Goal: Task Accomplishment & Management: Manage account settings

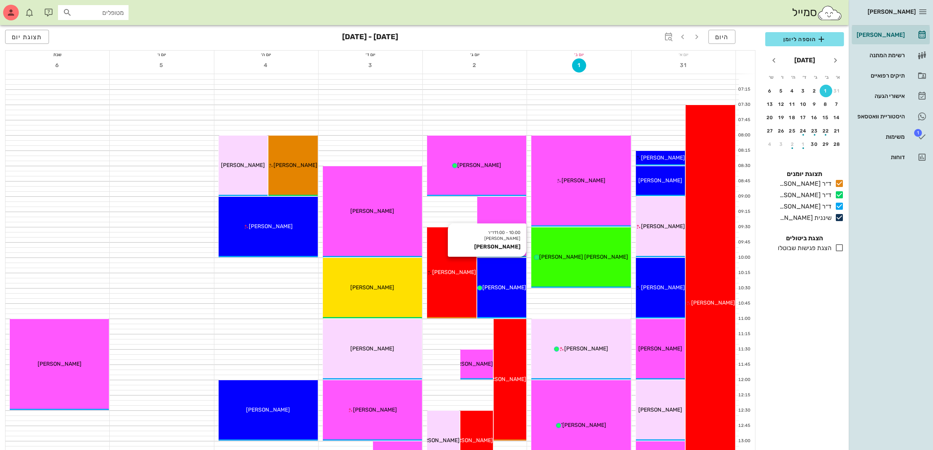
click at [501, 283] on div "[PERSON_NAME]" at bounding box center [501, 287] width 49 height 8
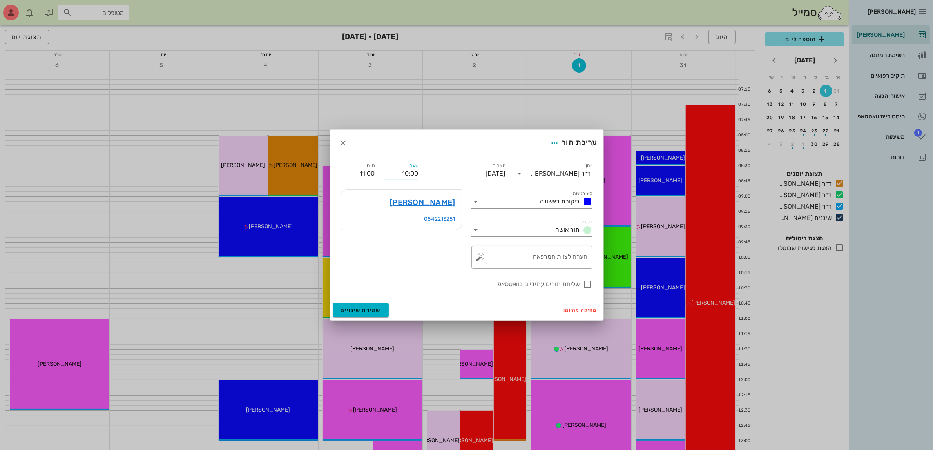
drag, startPoint x: 403, startPoint y: 174, endPoint x: 482, endPoint y: 172, distance: 80.0
click at [481, 171] on div "יומן ד״ר [PERSON_NAME] סוג פגישה ביקורת ראשונה סטטוס תור אושר תאריך [DATE] שעה …" at bounding box center [466, 224] width 261 height 137
type input "08:00"
type input "09:00"
click at [357, 172] on div "סיום 09:00" at bounding box center [358, 170] width 44 height 28
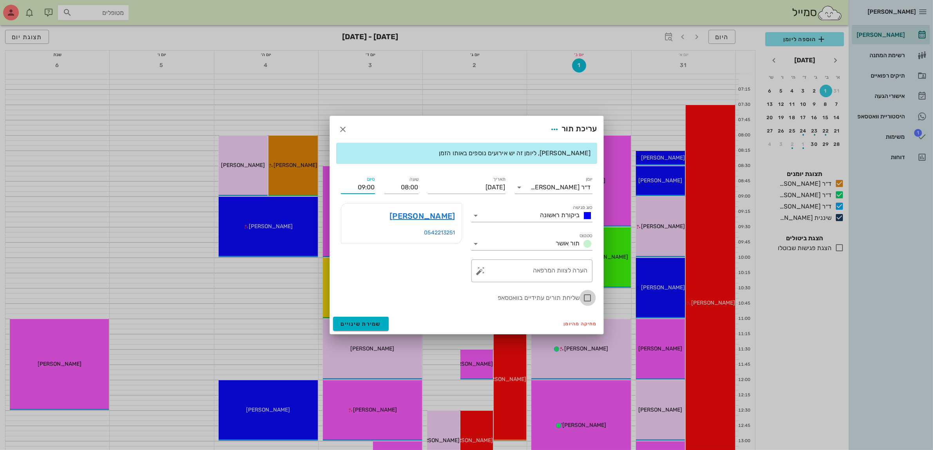
click at [587, 298] on div at bounding box center [587, 297] width 13 height 13
checkbox input "true"
click at [361, 324] on span "שמירת שינויים" at bounding box center [361, 324] width 40 height 7
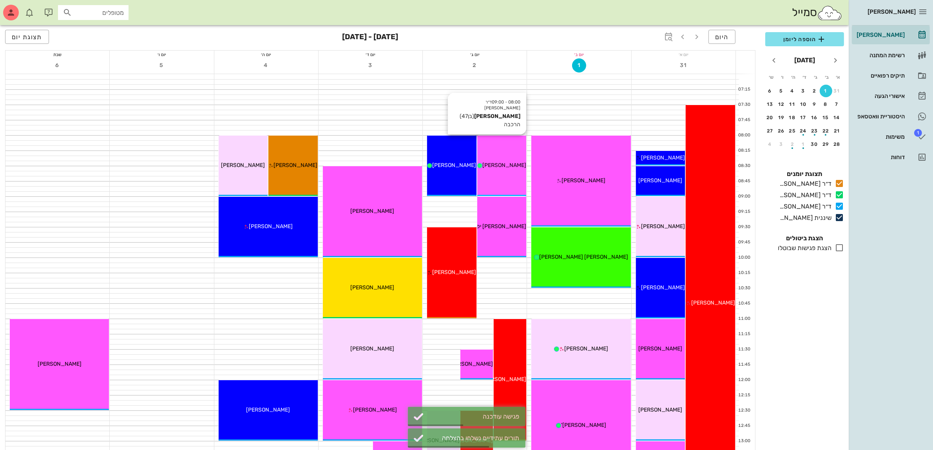
click at [502, 172] on div "08:00 - 09:00 ד״ר [PERSON_NAME] [PERSON_NAME] (בן 47 ) [PERSON_NAME]" at bounding box center [501, 166] width 49 height 60
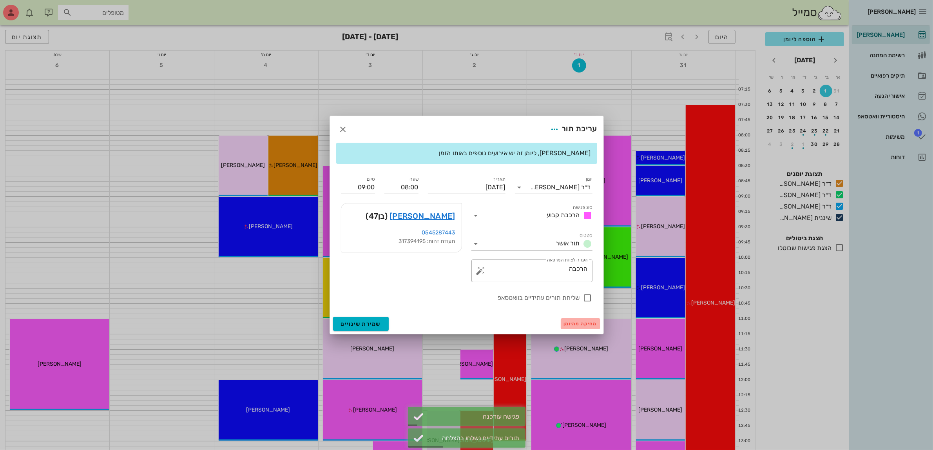
click at [580, 325] on span "מחיקה מהיומן" at bounding box center [580, 323] width 33 height 5
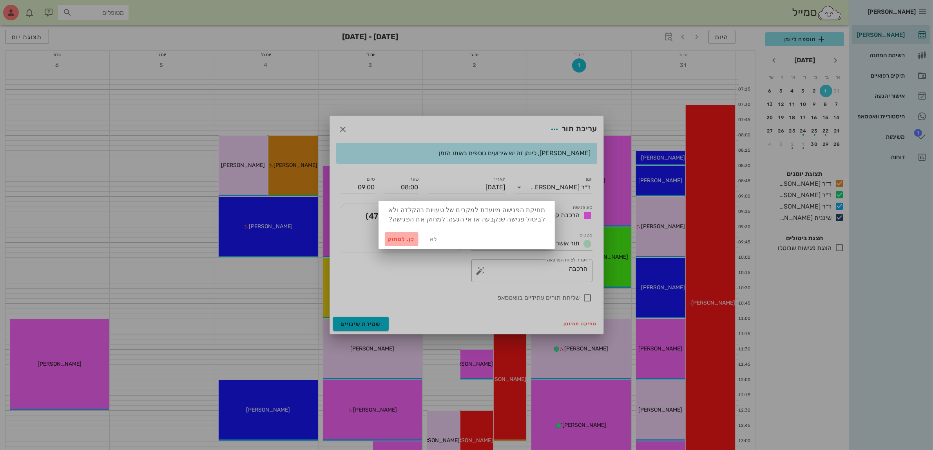
click at [394, 237] on span "כן. למחוק" at bounding box center [401, 239] width 27 height 7
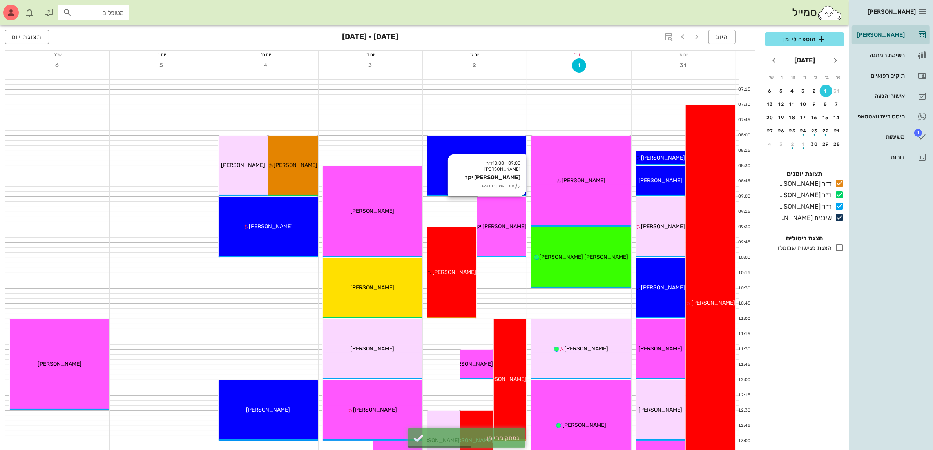
click at [509, 230] on div "[PERSON_NAME] יקר" at bounding box center [501, 226] width 49 height 8
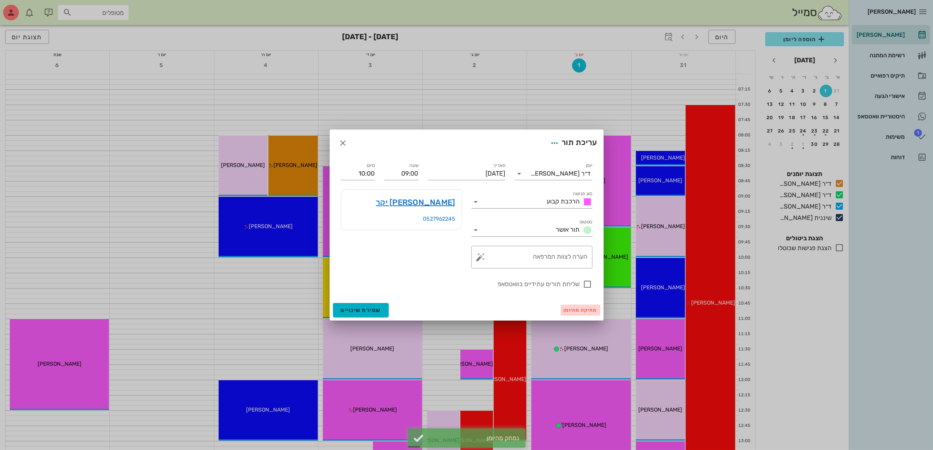
click at [570, 310] on span "מחיקה מהיומן" at bounding box center [580, 309] width 33 height 5
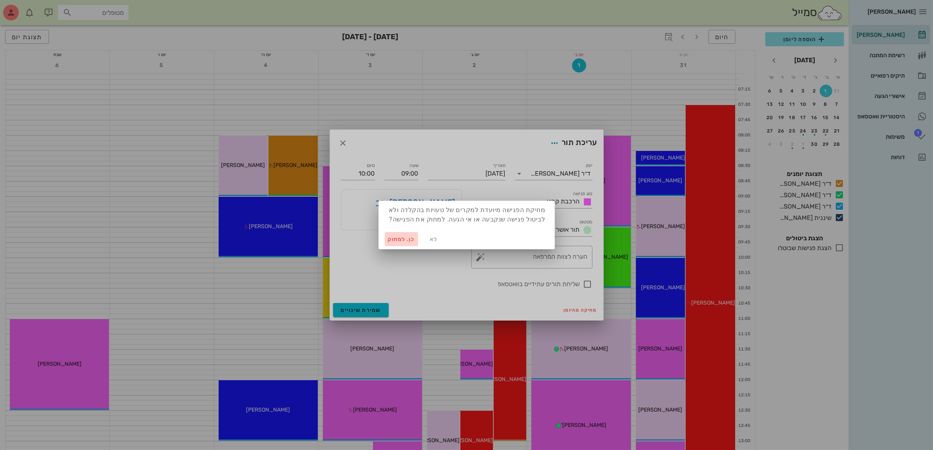
click at [394, 240] on span "כן. למחוק" at bounding box center [401, 239] width 27 height 7
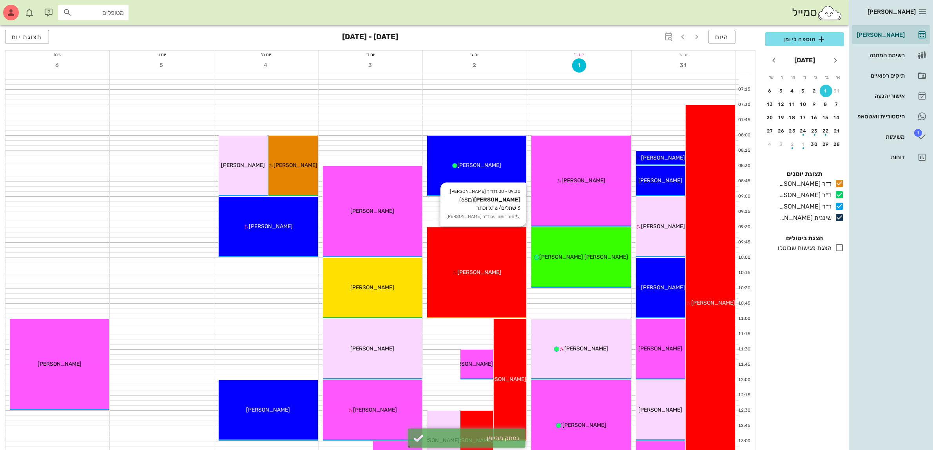
click at [469, 252] on div "09:30 - 11:00 ד״ר ג׳[PERSON_NAME] [PERSON_NAME] (בן 68 ) 3 שתלים/שתל וכתר תור ר…" at bounding box center [476, 272] width 99 height 91
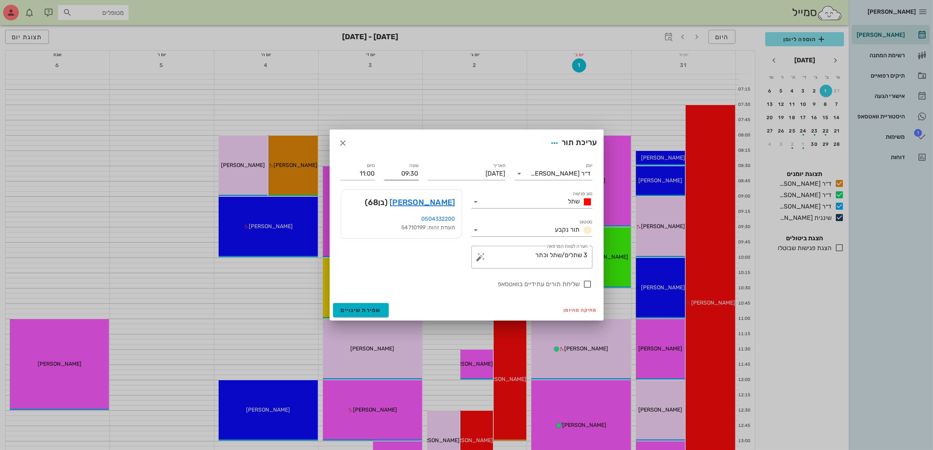
click at [412, 174] on input "09:30" at bounding box center [401, 173] width 34 height 13
drag, startPoint x: 391, startPoint y: 174, endPoint x: 432, endPoint y: 171, distance: 41.6
click at [432, 171] on div "יומן ד״ר [PERSON_NAME] סוג פגישה שתל סטטוס תור נקבע תאריך [DATE] שעה 09:30 סיום…" at bounding box center [466, 224] width 261 height 137
type input "11:00"
type input "12:30"
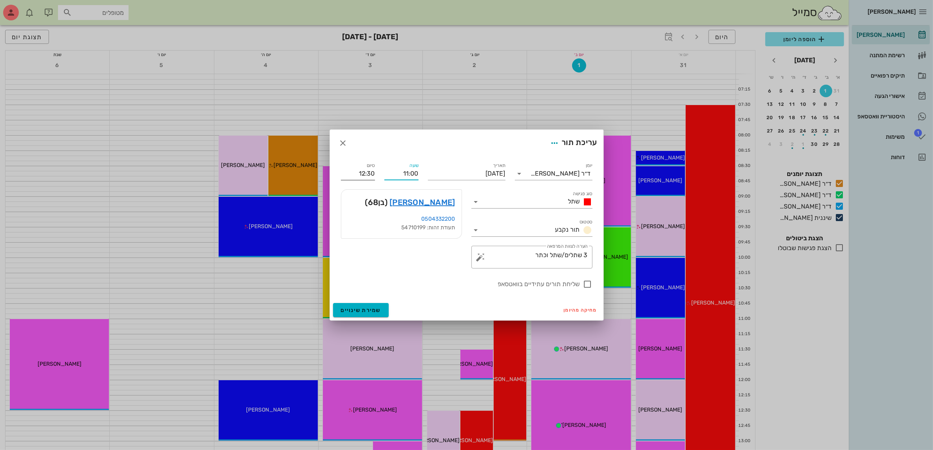
click at [345, 174] on div "סיום 12:30" at bounding box center [358, 170] width 44 height 28
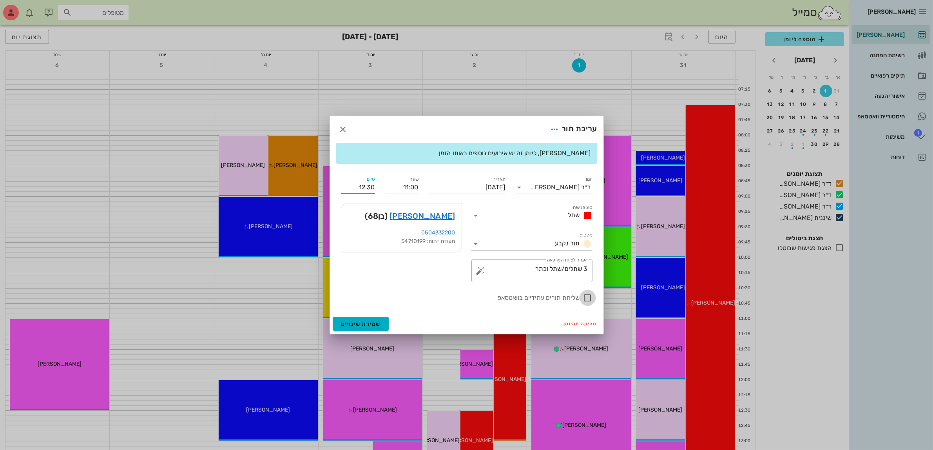
click at [592, 298] on div at bounding box center [587, 297] width 13 height 13
checkbox input "true"
click at [361, 324] on span "שמירת שינויים" at bounding box center [361, 324] width 40 height 7
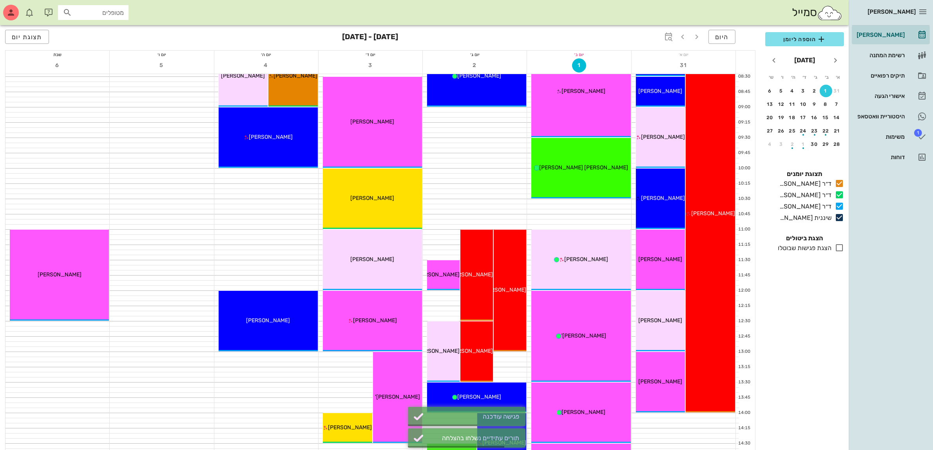
scroll to position [98, 0]
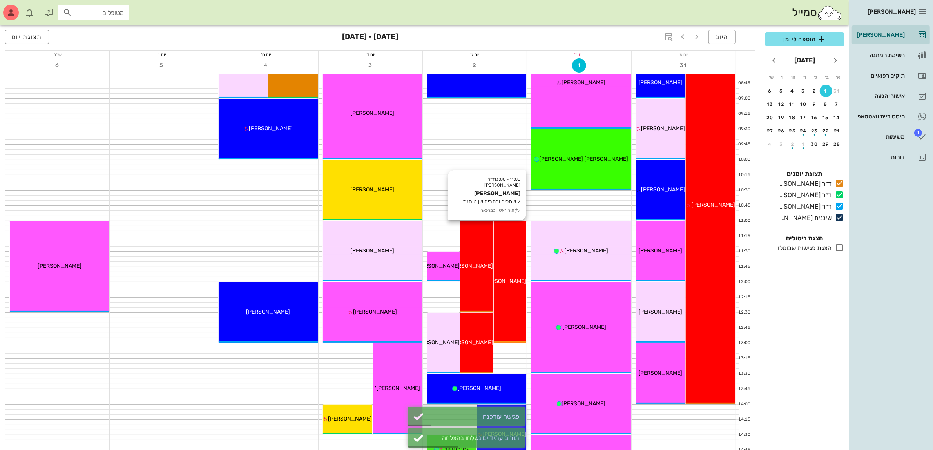
click at [512, 300] on div "11:00 - 13:00 ד״ר ג׳[PERSON_NAME] [PERSON_NAME] 2 שתלים וכתרים שן טוחנת תור ראש…" at bounding box center [510, 282] width 33 height 122
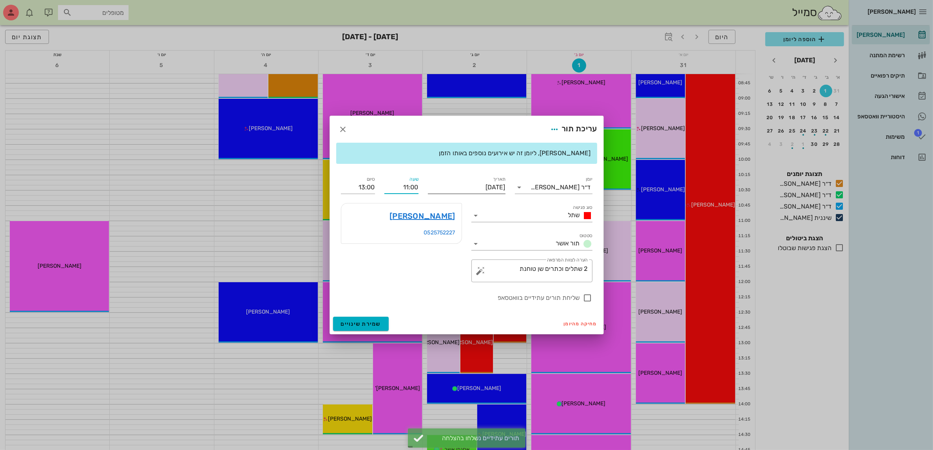
drag, startPoint x: 402, startPoint y: 185, endPoint x: 432, endPoint y: 182, distance: 30.7
click at [432, 182] on div "יומן ד״ר [PERSON_NAME] סוג פגישה שתל סטטוס תור אושר תאריך [DATE] שעה 11:00 סיום…" at bounding box center [466, 238] width 261 height 137
type input "13:30"
type input "15:30"
click at [355, 129] on div "עריכת תור [PERSON_NAME], ליומן זה יש אירועים נוספים באותו הזמן יומן ד״ר [PERSON…" at bounding box center [467, 225] width 274 height 219
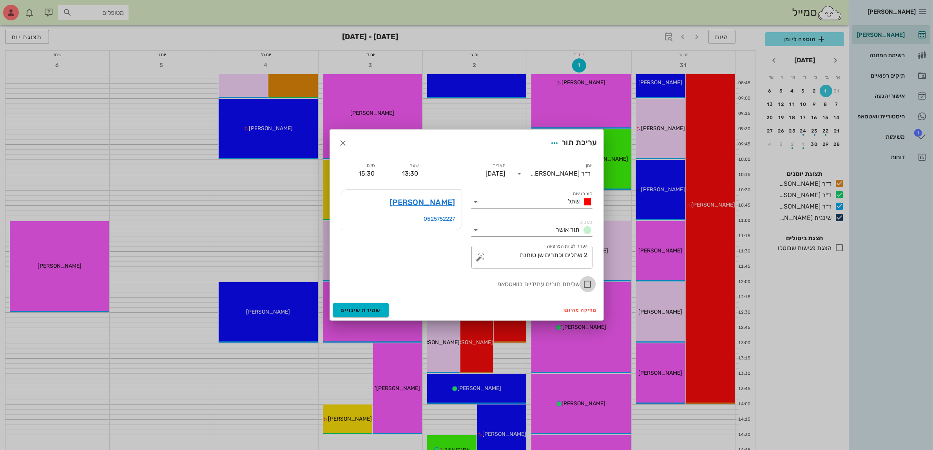
click at [590, 287] on div at bounding box center [587, 283] width 13 height 13
checkbox input "true"
click at [362, 309] on span "שמירת שינויים" at bounding box center [361, 310] width 40 height 7
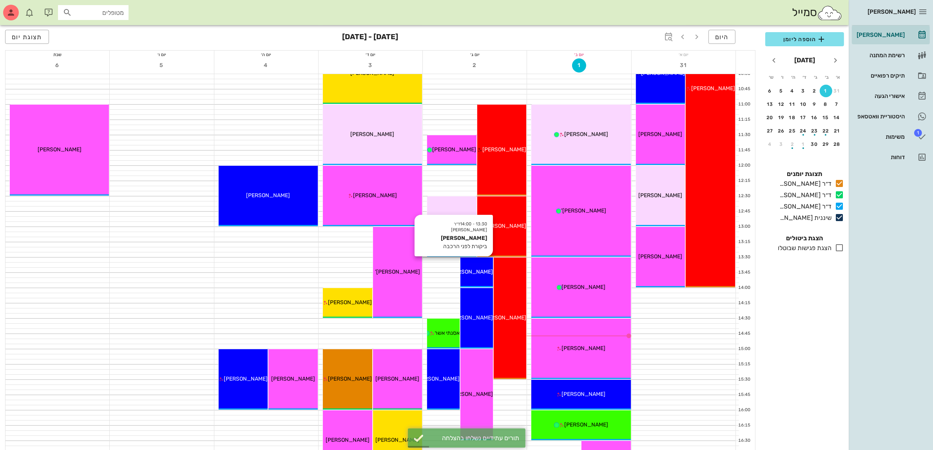
scroll to position [245, 0]
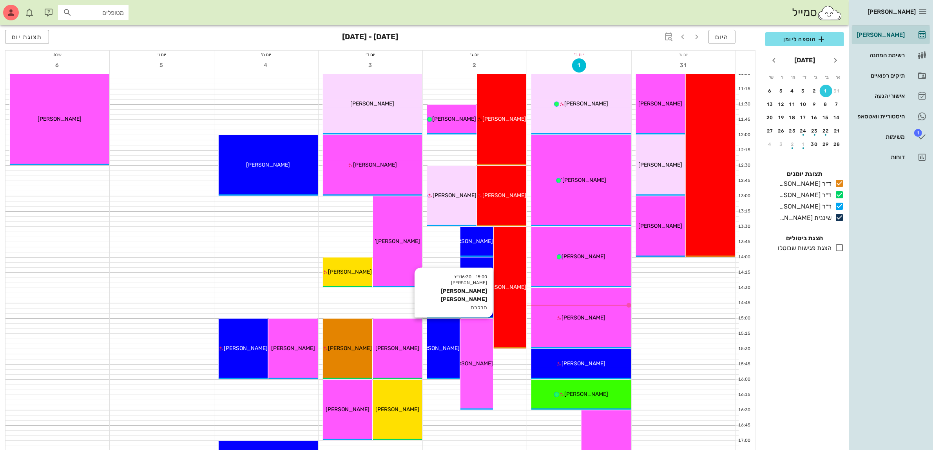
click at [481, 342] on div "15:00 - 16:30 ד״ר [PERSON_NAME] [PERSON_NAME] הרכבה [PERSON_NAME] [PERSON_NAME]" at bounding box center [477, 364] width 33 height 91
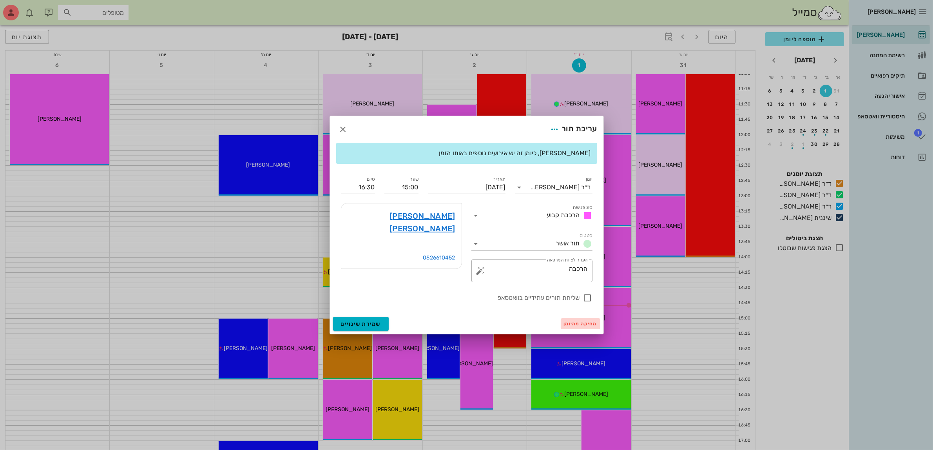
click at [579, 323] on span "מחיקה מהיומן" at bounding box center [580, 323] width 33 height 5
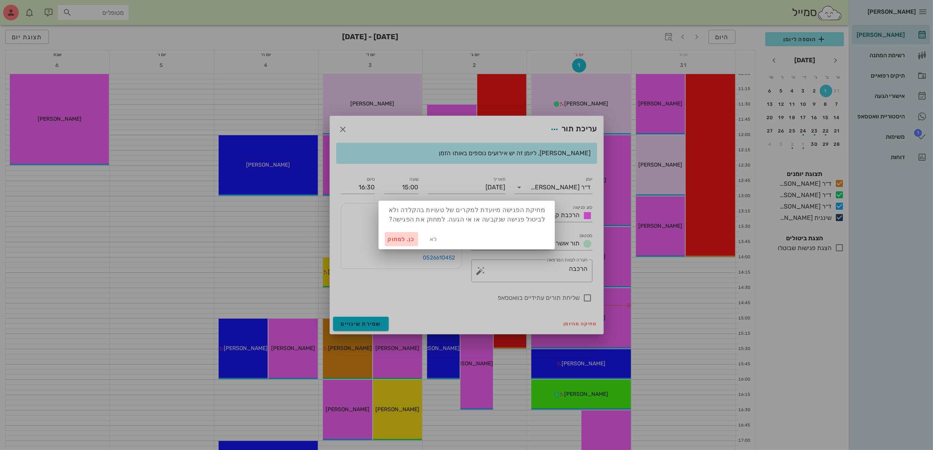
click at [395, 236] on span "כן. למחוק" at bounding box center [401, 239] width 27 height 7
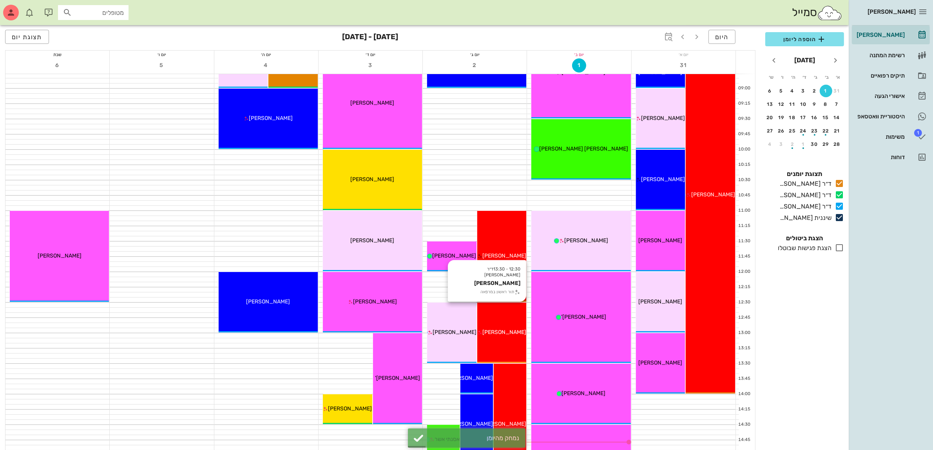
scroll to position [39, 0]
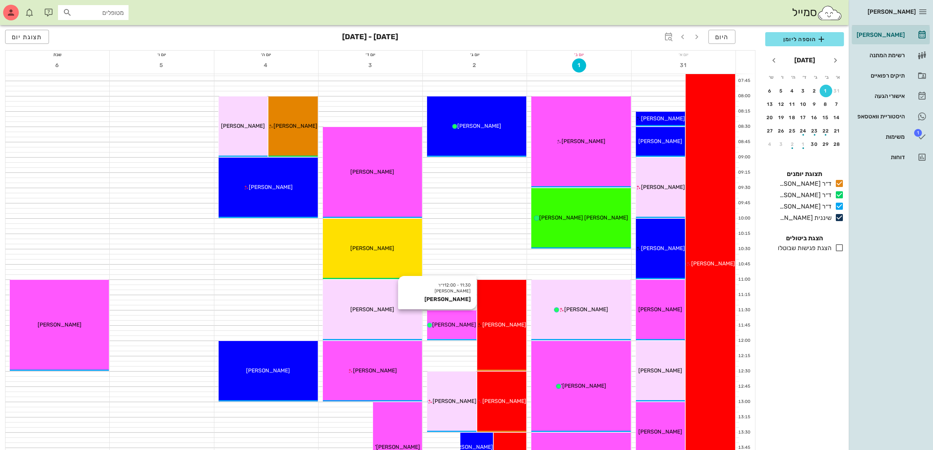
click at [456, 321] on span "[PERSON_NAME]" at bounding box center [454, 324] width 44 height 7
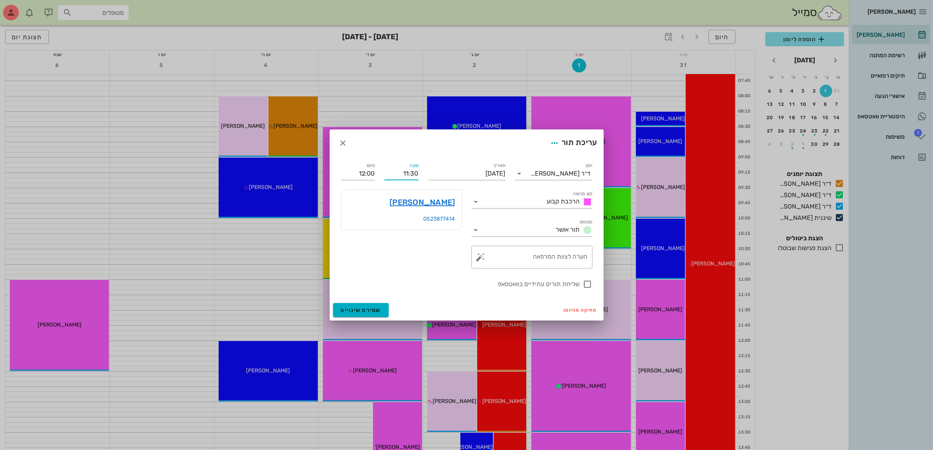
drag, startPoint x: 396, startPoint y: 172, endPoint x: 423, endPoint y: 183, distance: 28.8
click at [422, 172] on div "שעה 11:30" at bounding box center [402, 170] width 44 height 28
click at [411, 144] on div "עריכת תור" at bounding box center [467, 143] width 274 height 27
type input "09:00"
type input "09:30"
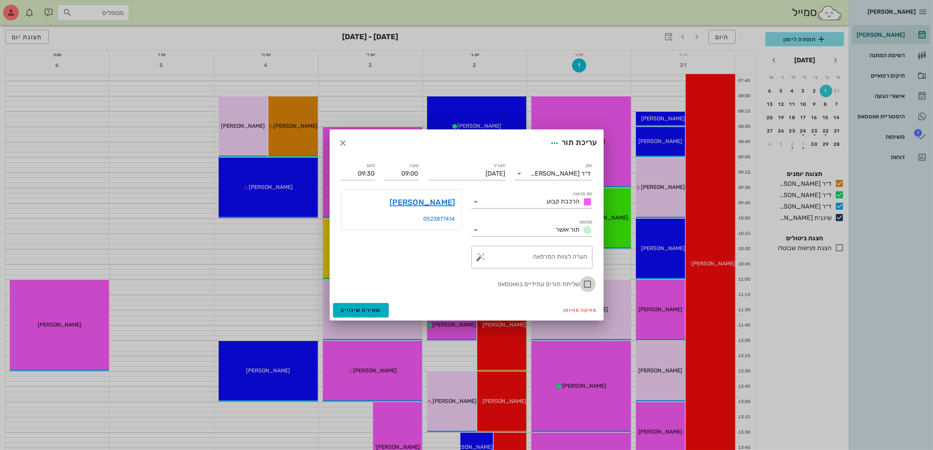
click at [587, 283] on div at bounding box center [587, 283] width 13 height 13
checkbox input "true"
click at [354, 310] on span "שמירת שינויים" at bounding box center [361, 310] width 40 height 7
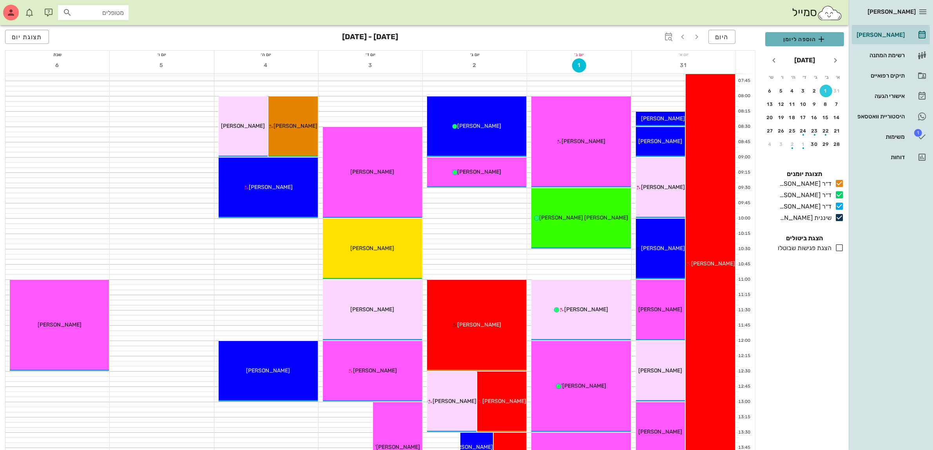
click at [790, 38] on span "הוספה ליומן" at bounding box center [805, 38] width 66 height 9
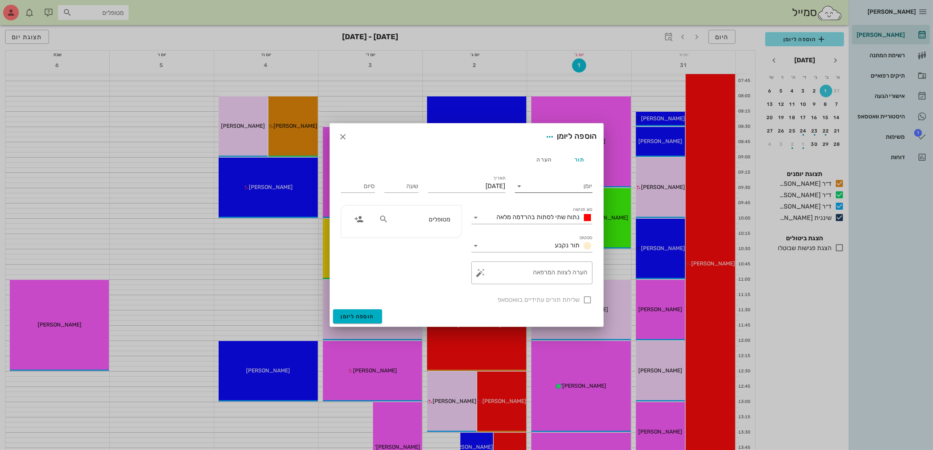
click at [538, 187] on input "יומן" at bounding box center [559, 186] width 67 height 13
click at [553, 228] on div "ד״ר [PERSON_NAME]" at bounding box center [555, 229] width 69 height 7
click at [540, 221] on div "נתוח שתי לסתות בהרדמה מלאה" at bounding box center [543, 217] width 99 height 9
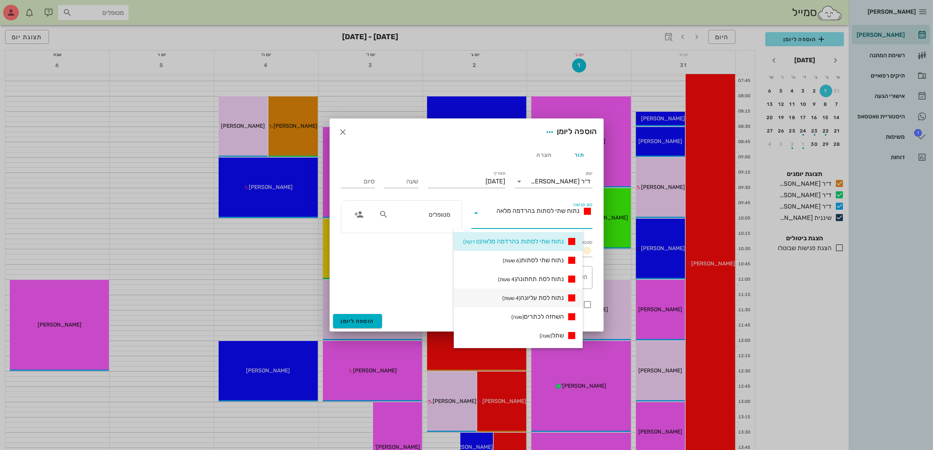
scroll to position [147, 0]
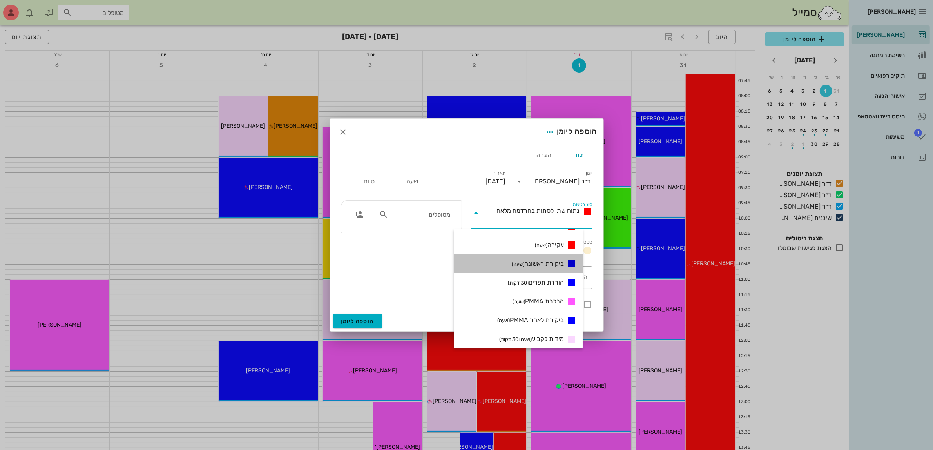
click at [561, 260] on span "ביקורת ראשונה (שעה)" at bounding box center [538, 263] width 52 height 7
type input "01:00"
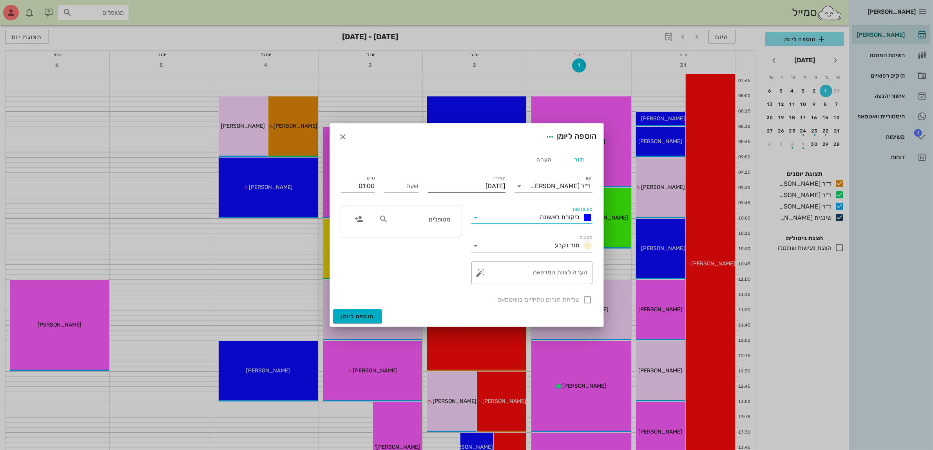
click at [451, 184] on input "[DATE]" at bounding box center [467, 186] width 78 height 13
click at [479, 235] on div "2" at bounding box center [479, 235] width 13 height 5
type input "[DATE]"
click at [408, 189] on input "שעה" at bounding box center [401, 186] width 34 height 13
type input "09:30"
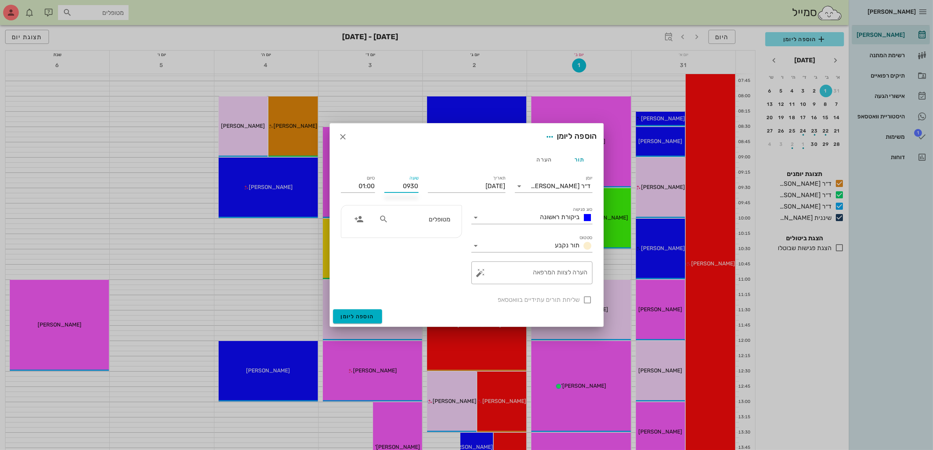
type input "10:30"
click at [406, 160] on div "תור הערה" at bounding box center [466, 159] width 261 height 19
click at [589, 302] on div "שליחת תורים עתידיים בוואטסאפ" at bounding box center [466, 299] width 261 height 20
click at [426, 221] on input "מטופלים" at bounding box center [420, 219] width 60 height 10
type input "[PERSON_NAME]"
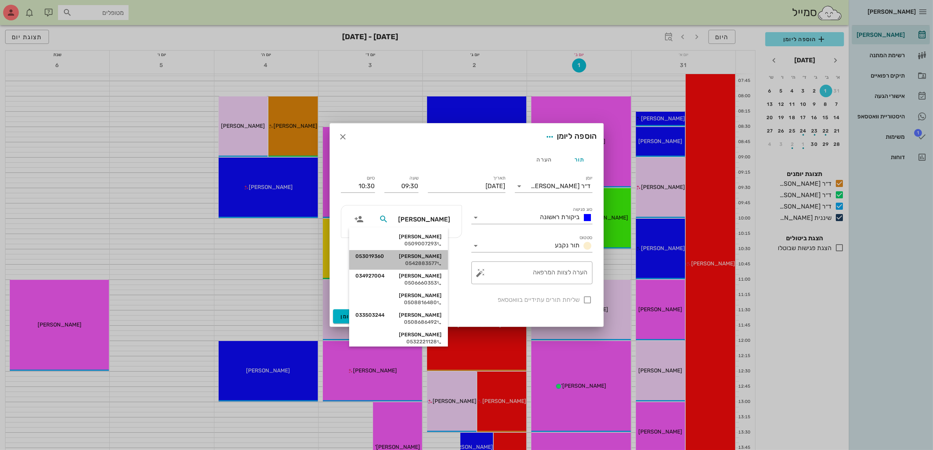
click at [426, 254] on div "[PERSON_NAME] 053019360" at bounding box center [398, 256] width 86 height 6
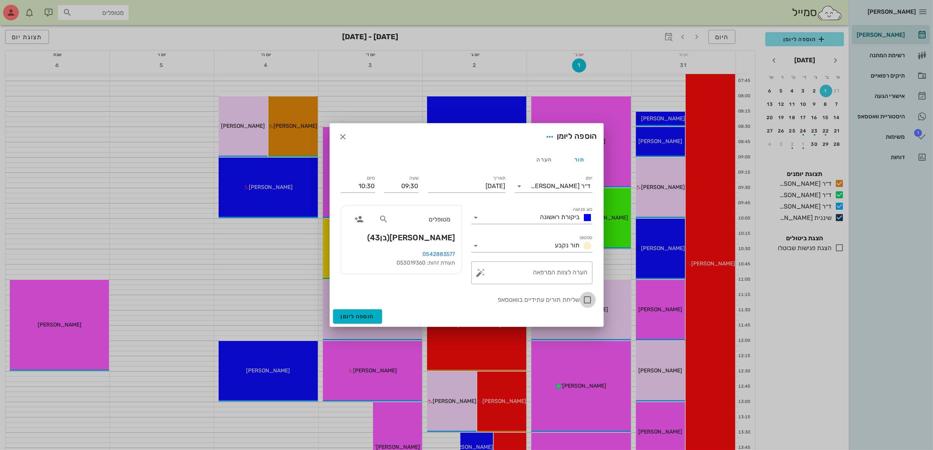
click at [586, 298] on div at bounding box center [587, 299] width 13 height 13
checkbox input "true"
click at [366, 314] on span "הוספה ליומן" at bounding box center [357, 316] width 33 height 7
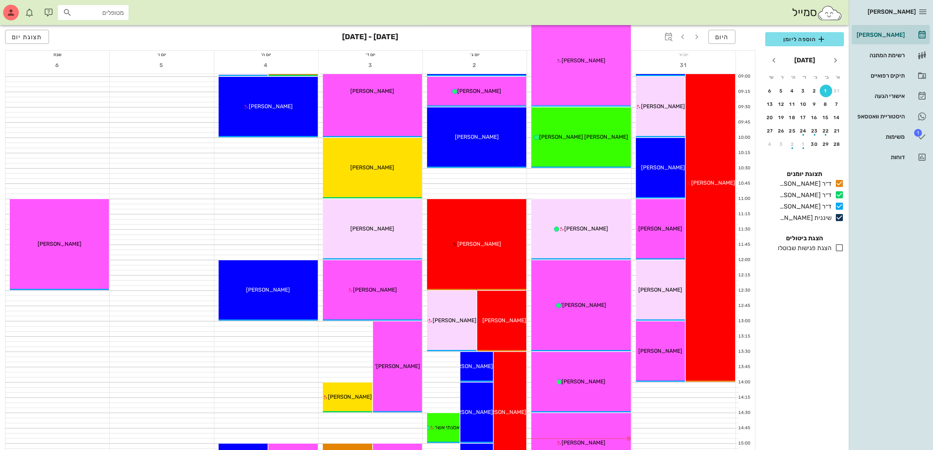
scroll to position [137, 0]
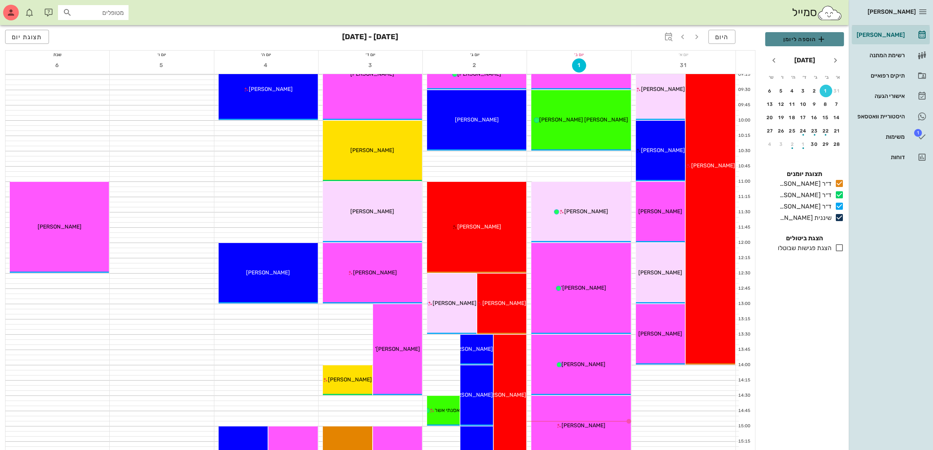
click at [781, 38] on span "הוספה ליומן" at bounding box center [805, 38] width 66 height 9
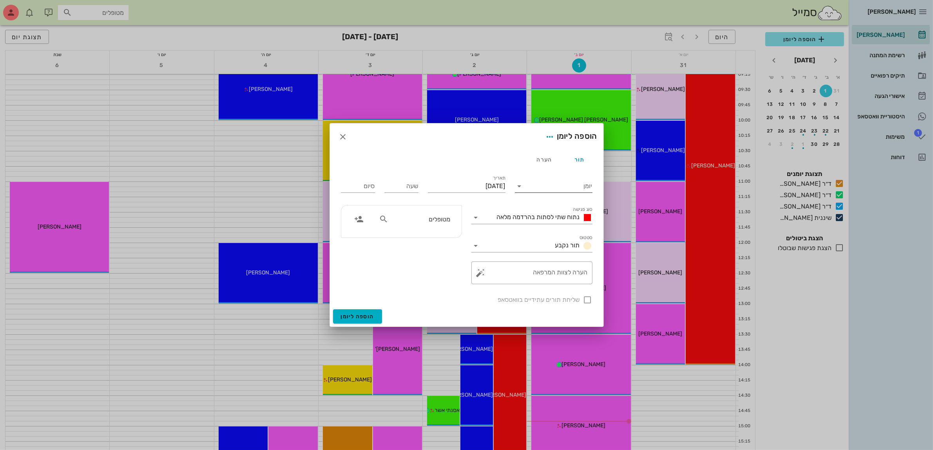
click at [565, 186] on input "יומן" at bounding box center [559, 186] width 67 height 13
click at [557, 229] on div "ד״ר [PERSON_NAME]" at bounding box center [555, 229] width 69 height 7
click at [535, 214] on span "נתוח שתי לסתות בהרדמה מלאה" at bounding box center [538, 216] width 83 height 7
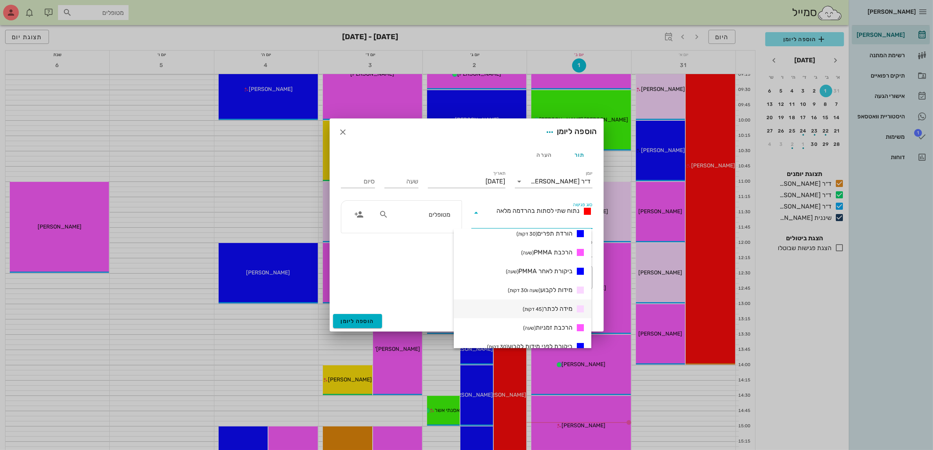
scroll to position [245, 0]
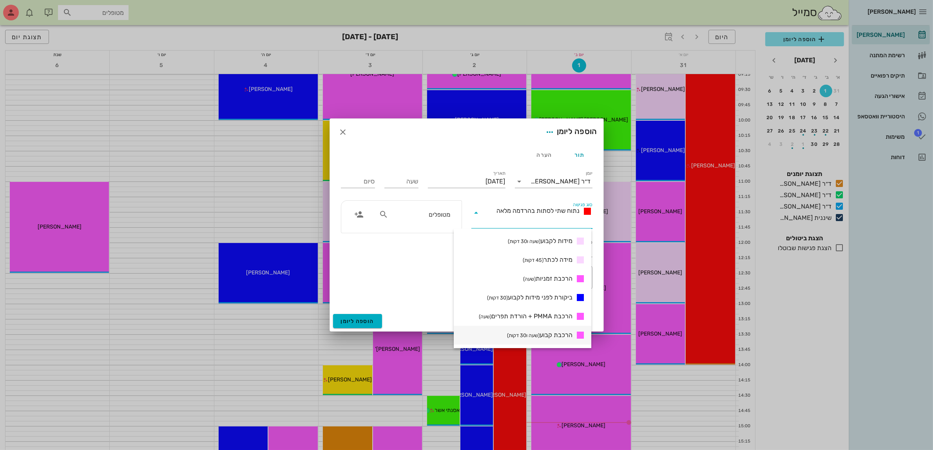
click at [555, 328] on div "הרכבת קבוע (שעה ו30 דקות)" at bounding box center [523, 335] width 138 height 19
type input "01:30"
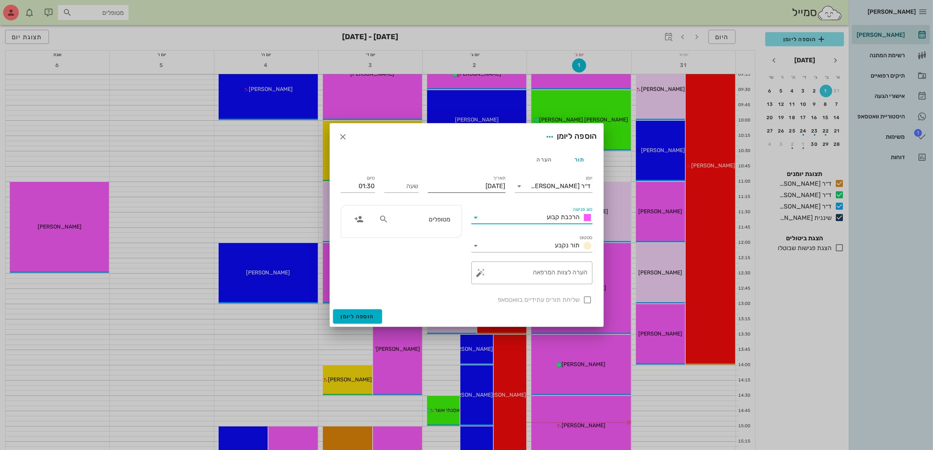
click at [452, 189] on input "[DATE]" at bounding box center [467, 186] width 78 height 13
click at [480, 248] on div "9" at bounding box center [479, 248] width 13 height 5
type input "[DATE]"
click at [409, 189] on input "שעה" at bounding box center [401, 186] width 34 height 13
type input "15:00"
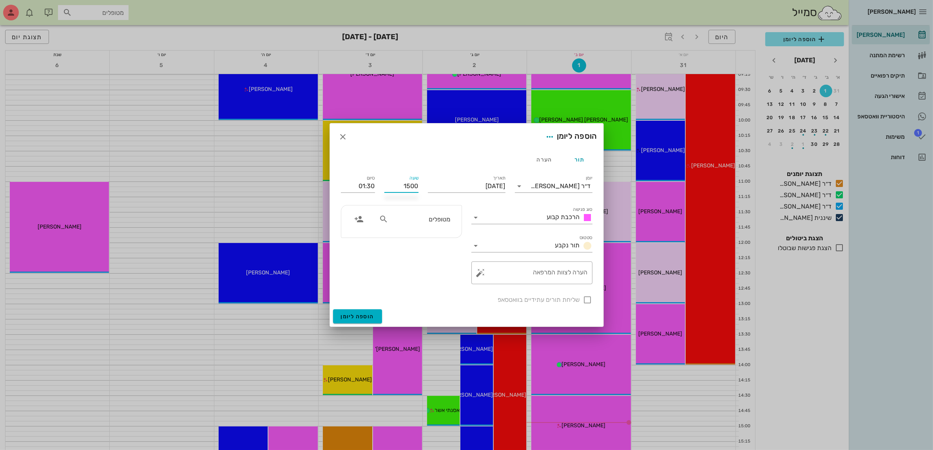
click at [333, 309] on button "הוספה ליומן" at bounding box center [357, 316] width 49 height 14
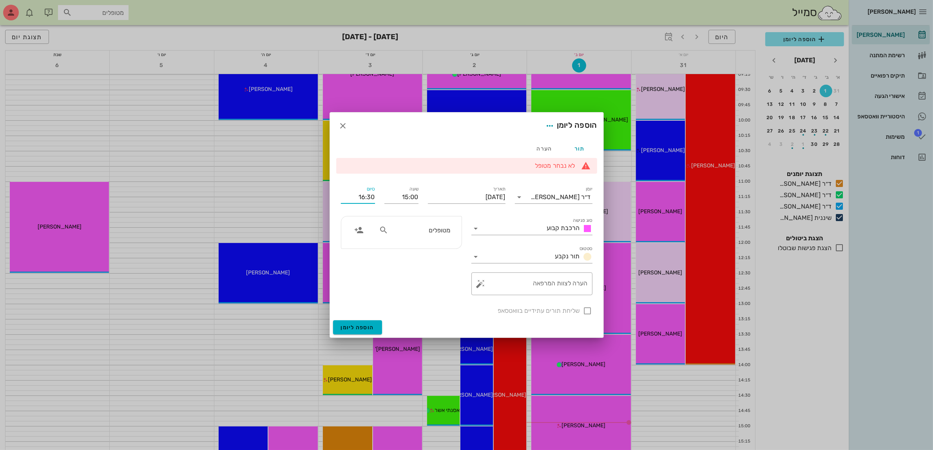
click at [373, 198] on input "16:30" at bounding box center [358, 197] width 34 height 13
click at [361, 243] on div "16:00 (שעה)" at bounding box center [337, 248] width 60 height 11
type input "16:00"
click at [409, 235] on input "text" at bounding box center [420, 230] width 60 height 10
type input "ויט"
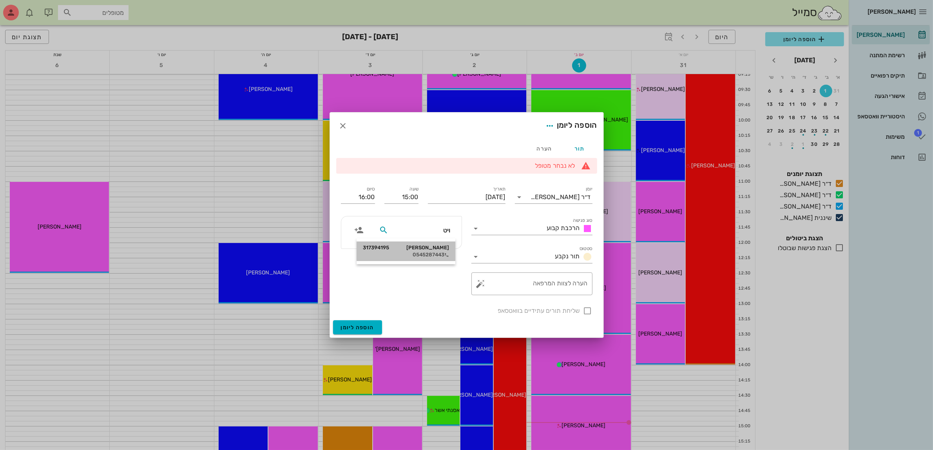
click at [426, 251] on div "[PERSON_NAME] 317394195 0545287443" at bounding box center [406, 251] width 86 height 20
click at [588, 309] on div at bounding box center [587, 310] width 13 height 13
checkbox input "true"
click at [360, 328] on span "הוספה ליומן" at bounding box center [357, 327] width 33 height 7
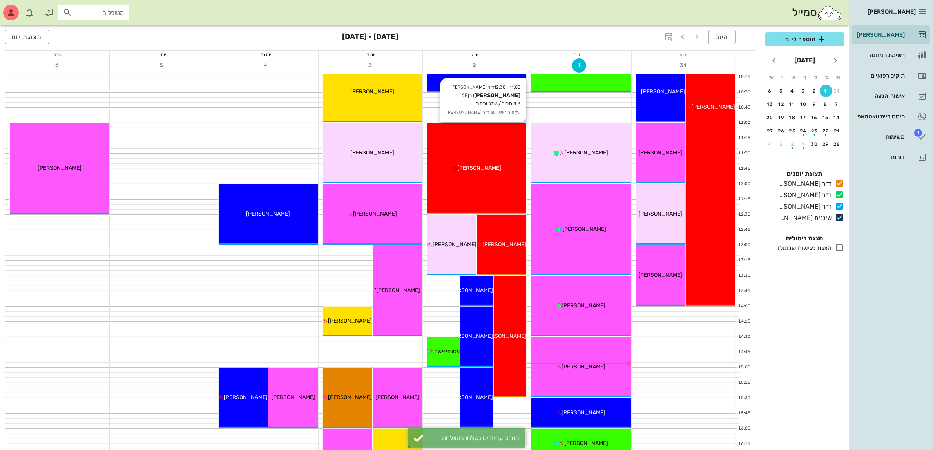
scroll to position [235, 0]
